Goal: Complete application form

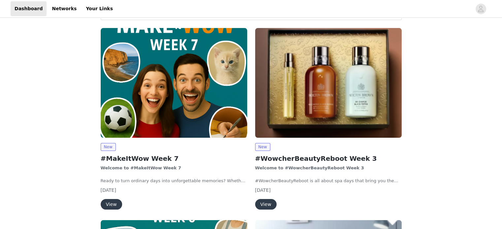
scroll to position [82, 0]
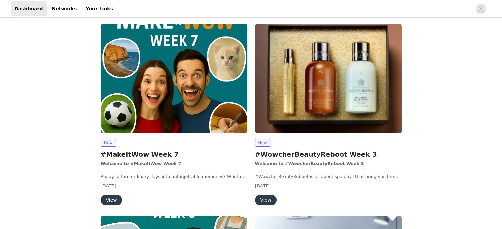
click at [111, 202] on button "View" at bounding box center [111, 200] width 21 height 11
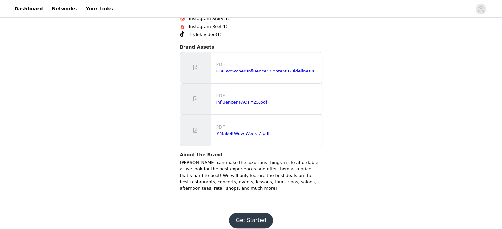
scroll to position [474, 0]
click at [248, 213] on button "Get Started" at bounding box center [251, 221] width 44 height 16
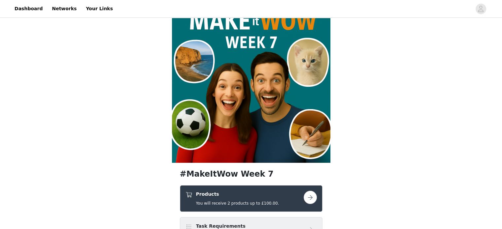
scroll to position [164, 0]
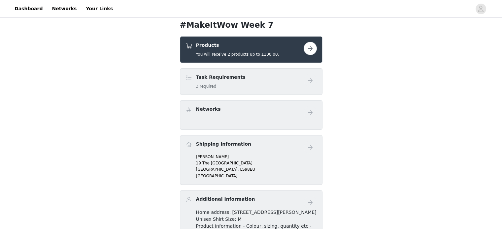
click at [309, 50] on button "button" at bounding box center [310, 48] width 13 height 13
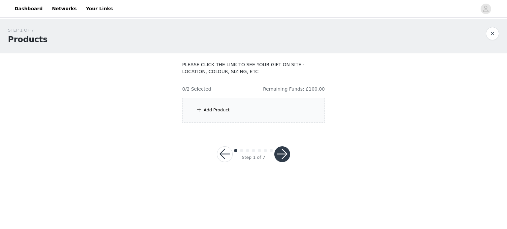
click at [257, 114] on div "Add Product" at bounding box center [253, 110] width 143 height 25
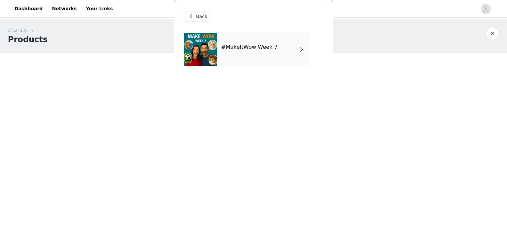
click at [262, 54] on div "#MakeItWow Week 7" at bounding box center [263, 49] width 92 height 33
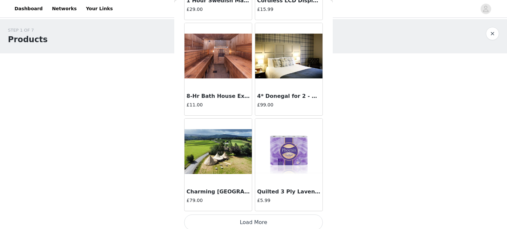
scroll to position [779, 0]
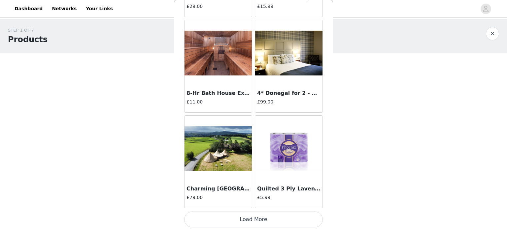
click at [232, 217] on button "Load More" at bounding box center [253, 220] width 139 height 16
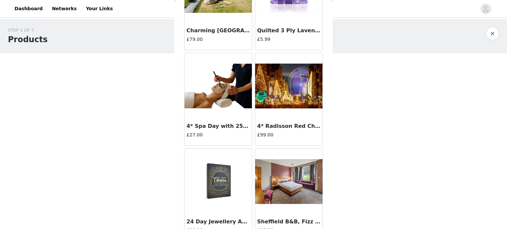
scroll to position [937, 0]
click at [292, 100] on img at bounding box center [288, 86] width 67 height 45
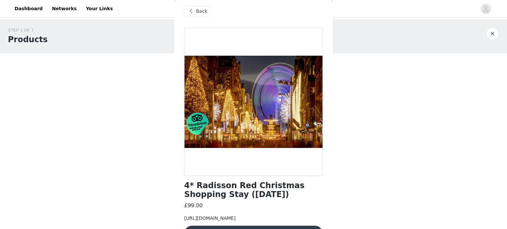
scroll to position [6, 0]
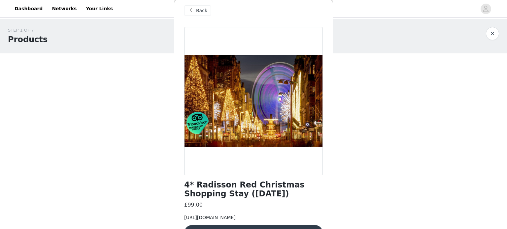
click at [198, 8] on span "Back" at bounding box center [201, 10] width 11 height 7
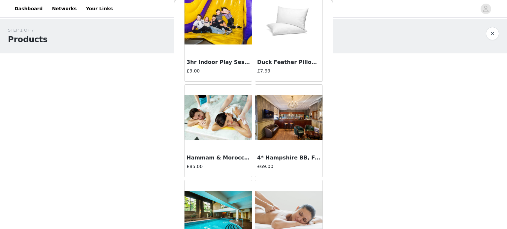
scroll to position [1734, 0]
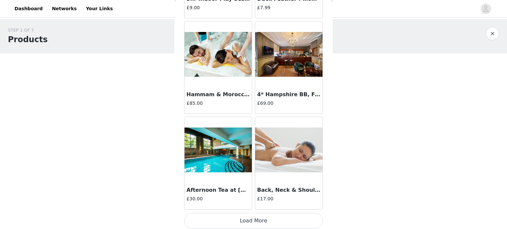
click at [255, 215] on button "Load More" at bounding box center [253, 221] width 139 height 16
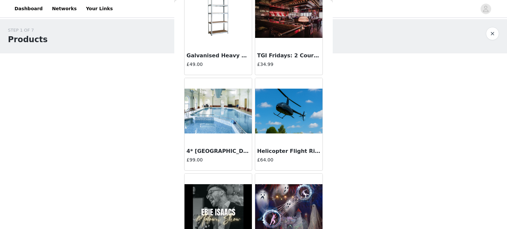
scroll to position [2690, 0]
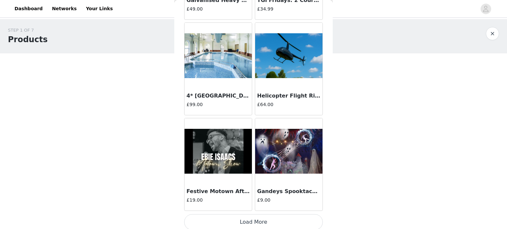
click at [248, 223] on button "Load More" at bounding box center [253, 222] width 139 height 16
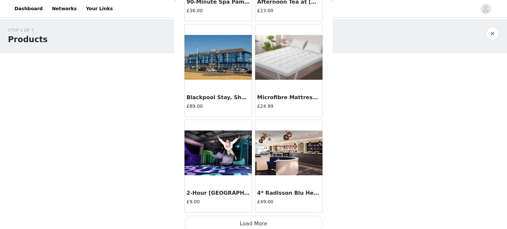
scroll to position [3645, 0]
click at [253, 216] on button "Load More" at bounding box center [253, 224] width 139 height 16
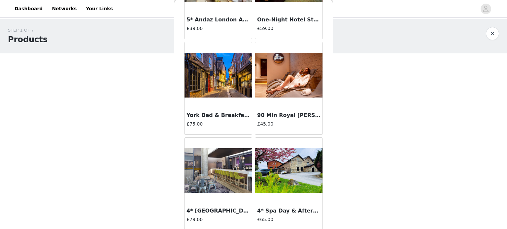
scroll to position [4392, 0]
click at [222, 85] on img at bounding box center [217, 75] width 67 height 45
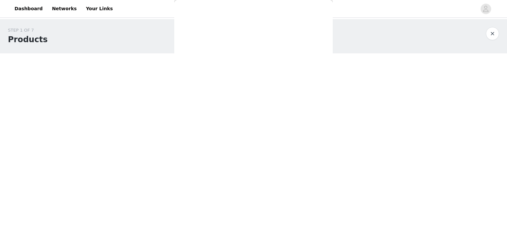
scroll to position [30, 0]
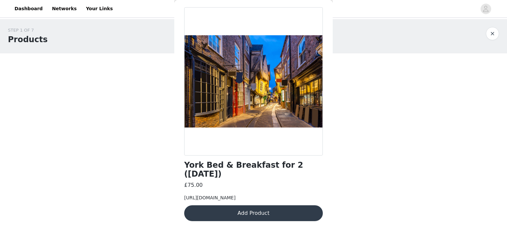
drag, startPoint x: 229, startPoint y: 199, endPoint x: 185, endPoint y: 184, distance: 47.0
click at [185, 195] on span "https://www.wowcher.co.uk/deal/%7C%7Cyork/%7C%7Ccity-breaks/%7C%7Cyork/%7C%7C41…" at bounding box center [209, 197] width 51 height 5
copy span "https://www.wowcher.co.uk/deal/%7C%7Cyork/%7C%7Ccity-breaks/%7C%7Cyork/%7C%7C41…"
click at [267, 141] on div at bounding box center [253, 81] width 139 height 148
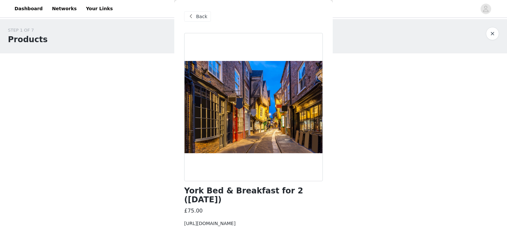
click at [198, 20] on div "Back" at bounding box center [197, 16] width 27 height 11
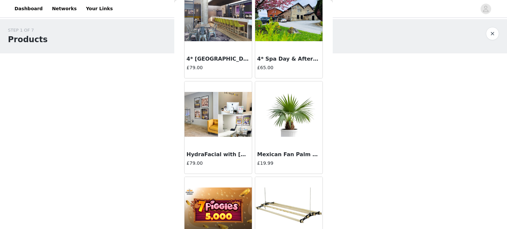
scroll to position [4601, 0]
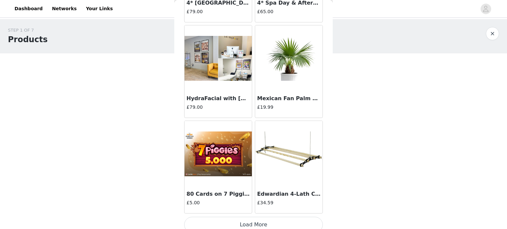
click at [249, 219] on button "Load More" at bounding box center [253, 225] width 139 height 16
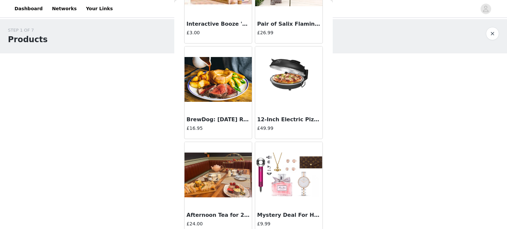
scroll to position [5557, 0]
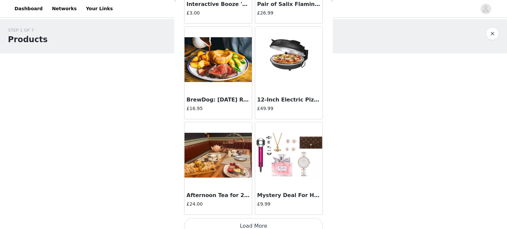
click at [252, 218] on button "Load More" at bounding box center [253, 226] width 139 height 16
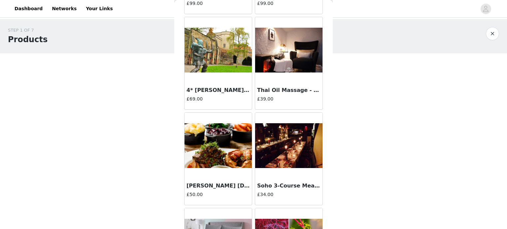
scroll to position [6016, 0]
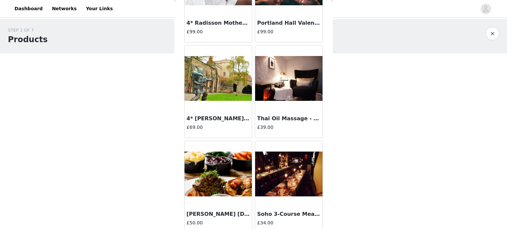
click at [215, 79] on img at bounding box center [217, 78] width 67 height 45
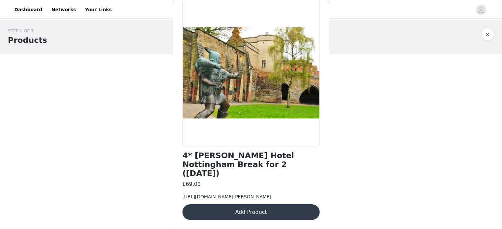
scroll to position [40, 0]
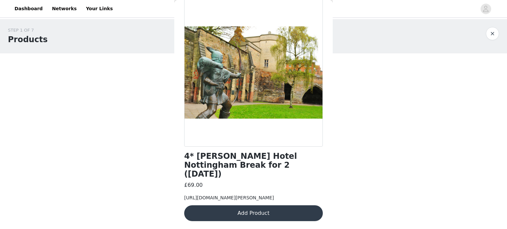
drag, startPoint x: 261, startPoint y: 199, endPoint x: 183, endPoint y: 182, distance: 80.1
click at [183, 182] on div "Back 4* Leonardo Hotel Nottingham Break for 2 (1 Oct) £69.00 https://www.wowche…" at bounding box center [253, 114] width 158 height 229
copy span "https://www.wowcher.co.uk/deal/%7C%7Ctravel/%7C%7Ccity-breaks/%7C%7Cother-uk-ci…"
click at [258, 214] on button "Add Product" at bounding box center [253, 214] width 139 height 16
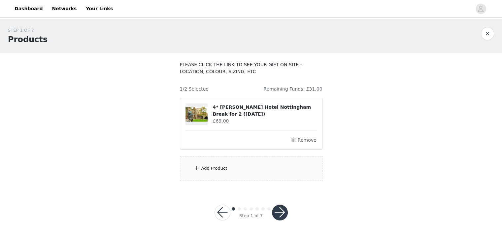
click at [278, 216] on button "button" at bounding box center [280, 213] width 16 height 16
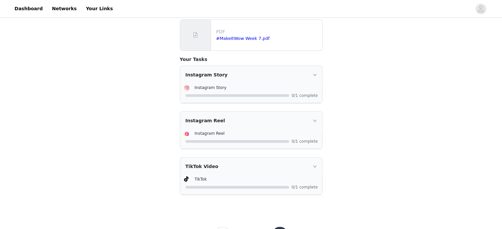
scroll to position [228, 0]
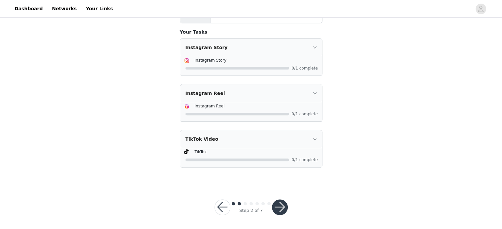
click at [281, 204] on button "button" at bounding box center [280, 208] width 16 height 16
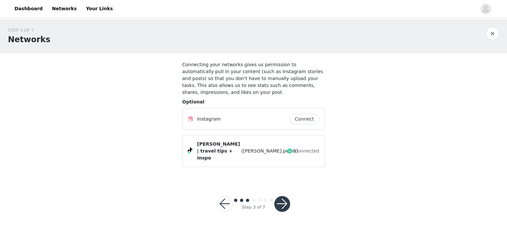
click at [285, 196] on button "button" at bounding box center [282, 204] width 16 height 16
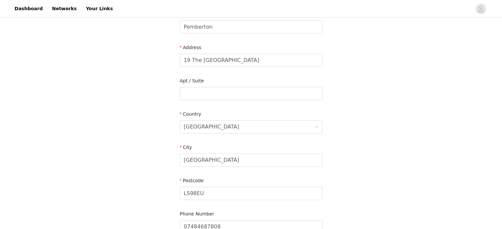
scroll to position [187, 0]
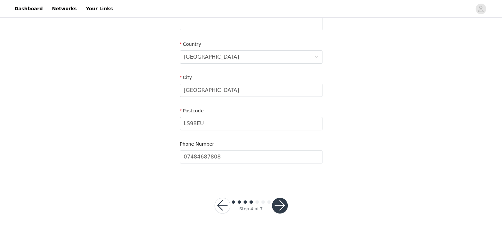
click at [280, 205] on button "button" at bounding box center [280, 206] width 16 height 16
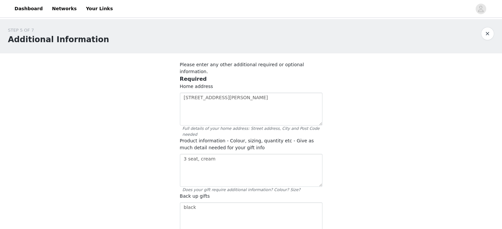
scroll to position [38, 0]
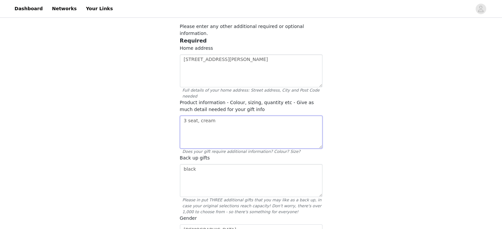
drag, startPoint x: 231, startPoint y: 107, endPoint x: 157, endPoint y: 105, distance: 73.9
click at [157, 105] on div "STEP 5 OF 7 Additional Information Please enter any other additional required o…" at bounding box center [251, 168] width 502 height 374
drag, startPoint x: 205, startPoint y: 155, endPoint x: 167, endPoint y: 158, distance: 38.4
click at [167, 158] on div "STEP 5 OF 7 Additional Information Please enter any other additional required o…" at bounding box center [251, 168] width 502 height 374
click at [217, 116] on textarea "any weekend" at bounding box center [251, 132] width 143 height 33
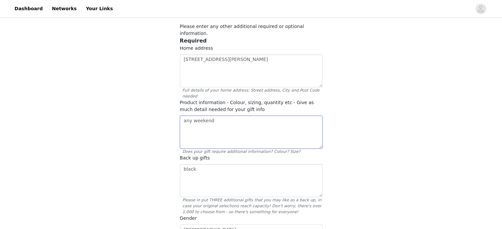
click at [249, 116] on textarea "any weekend" at bounding box center [251, 132] width 143 height 33
drag, startPoint x: 240, startPoint y: 105, endPoint x: 156, endPoint y: 103, distance: 83.9
click at [156, 103] on div "STEP 5 OF 7 Additional Information Please enter any other additional required o…" at bounding box center [251, 168] width 502 height 374
type textarea "october 17th or 18th"
drag, startPoint x: 203, startPoint y: 160, endPoint x: 166, endPoint y: 158, distance: 37.0
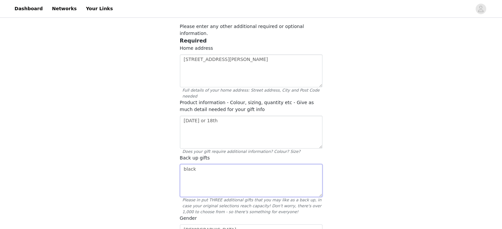
click at [166, 158] on div "STEP 5 OF 7 Additional Information Please enter any other additional required o…" at bounding box center [251, 168] width 502 height 374
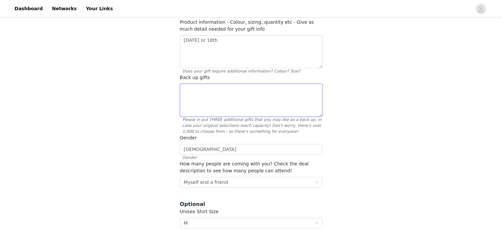
scroll to position [192, 0]
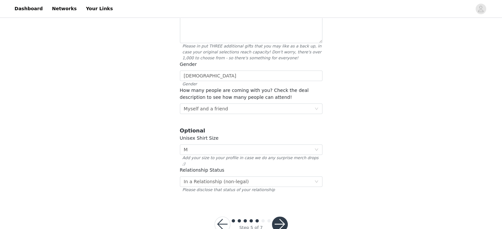
click at [274, 217] on button "button" at bounding box center [280, 225] width 16 height 16
click at [278, 217] on button "button" at bounding box center [280, 225] width 16 height 16
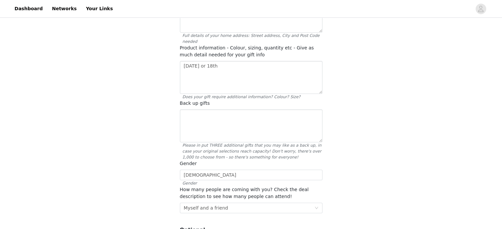
scroll to position [126, 0]
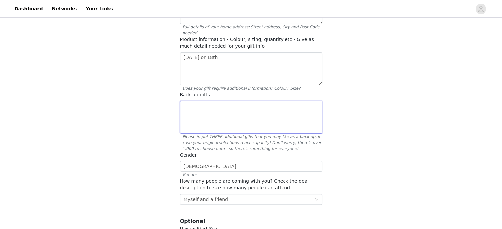
click at [224, 101] on textarea at bounding box center [251, 117] width 143 height 33
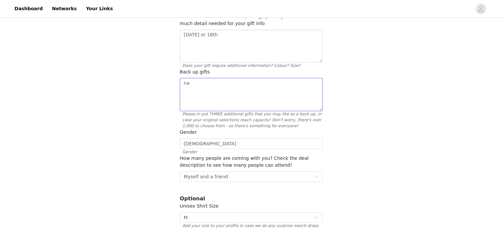
scroll to position [148, 0]
type textarea "n"
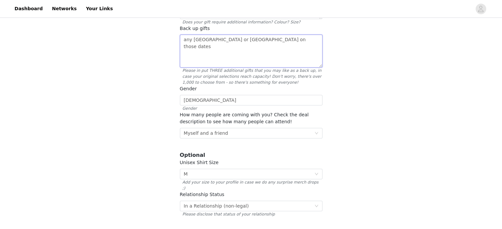
scroll to position [216, 0]
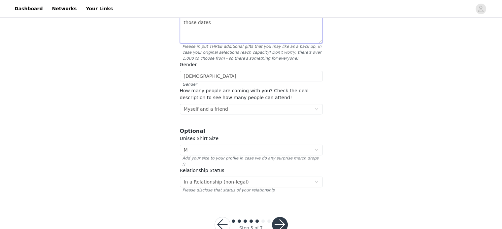
type textarea "any nottingham or midlands hotel on those dates"
click at [281, 217] on button "button" at bounding box center [280, 225] width 16 height 16
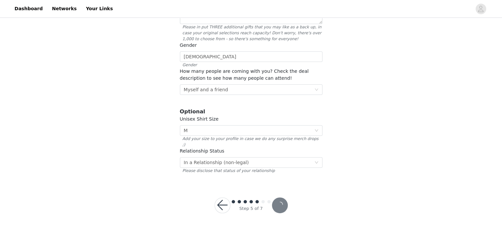
scroll to position [192, 0]
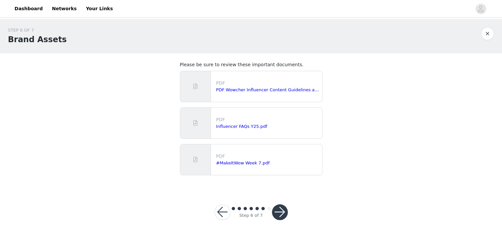
scroll to position [6, 0]
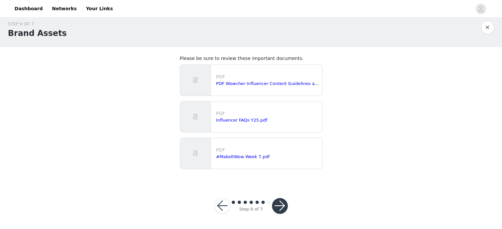
click at [282, 204] on button "button" at bounding box center [280, 206] width 16 height 16
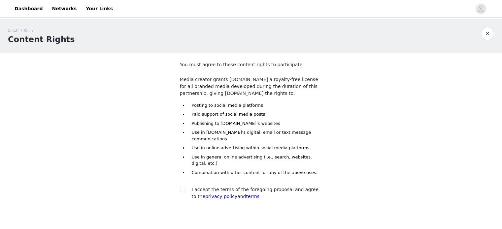
click at [184, 187] on span at bounding box center [182, 189] width 5 height 5
click at [184, 187] on input "checkbox" at bounding box center [182, 189] width 5 height 5
checkbox input "true"
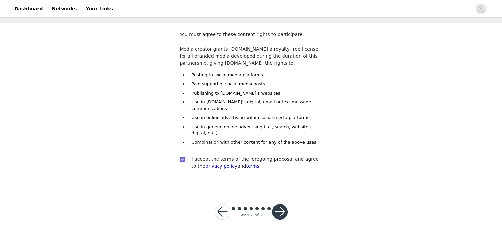
click at [276, 204] on button "button" at bounding box center [280, 212] width 16 height 16
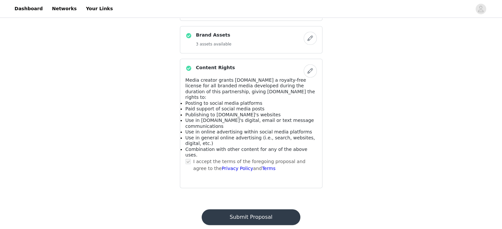
scroll to position [511, 0]
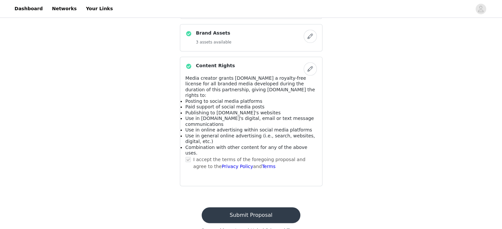
click at [261, 208] on button "Submit Proposal" at bounding box center [251, 216] width 99 height 16
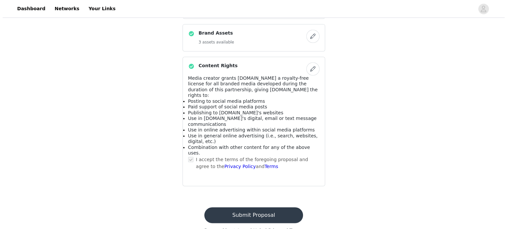
scroll to position [0, 0]
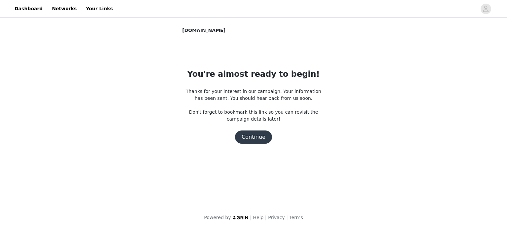
click at [257, 138] on button "Continue" at bounding box center [253, 137] width 37 height 13
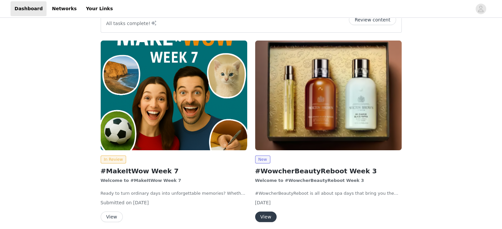
scroll to position [65, 0]
